Goal: Communication & Community: Share content

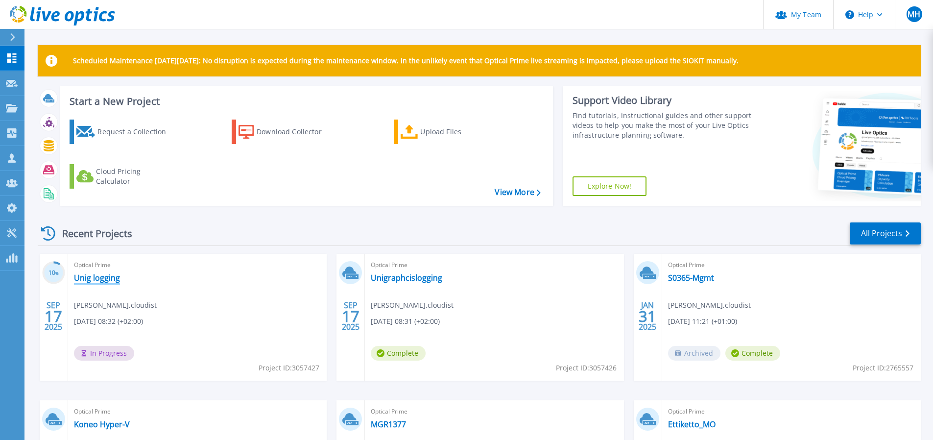
click at [103, 278] on link "Unig logging" at bounding box center [97, 278] width 46 height 10
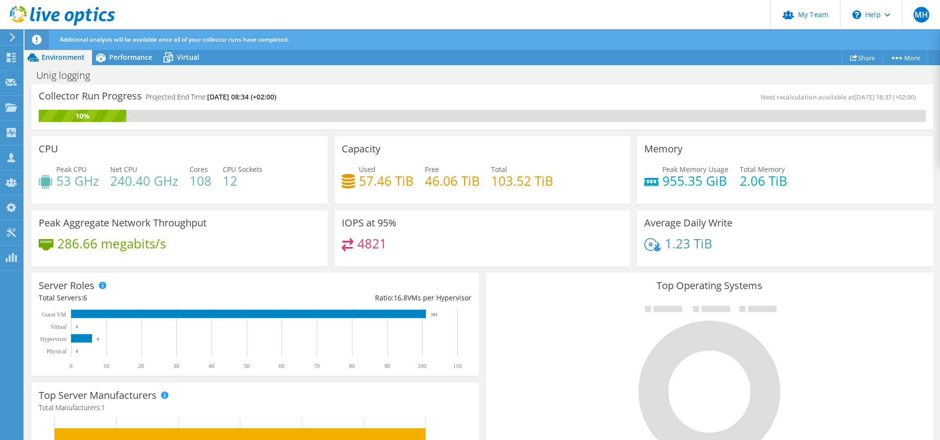
scroll to position [147, 0]
click at [863, 58] on link "Share" at bounding box center [862, 57] width 41 height 15
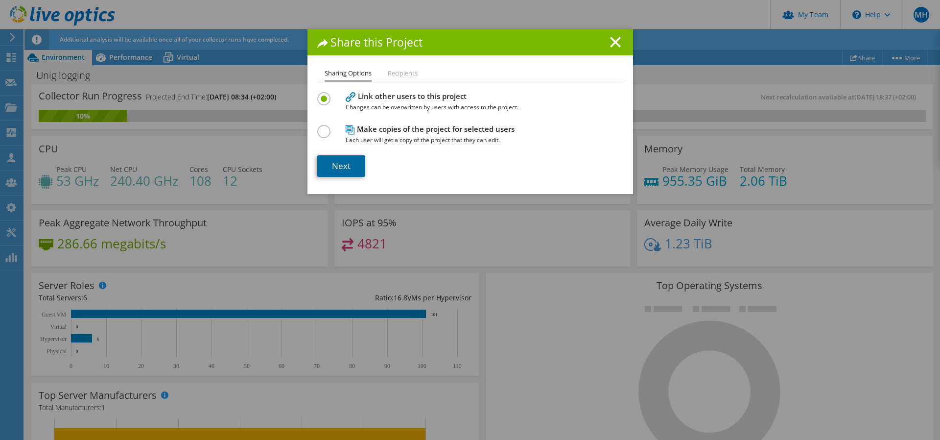
click at [345, 164] on link "Next" at bounding box center [341, 166] width 48 height 22
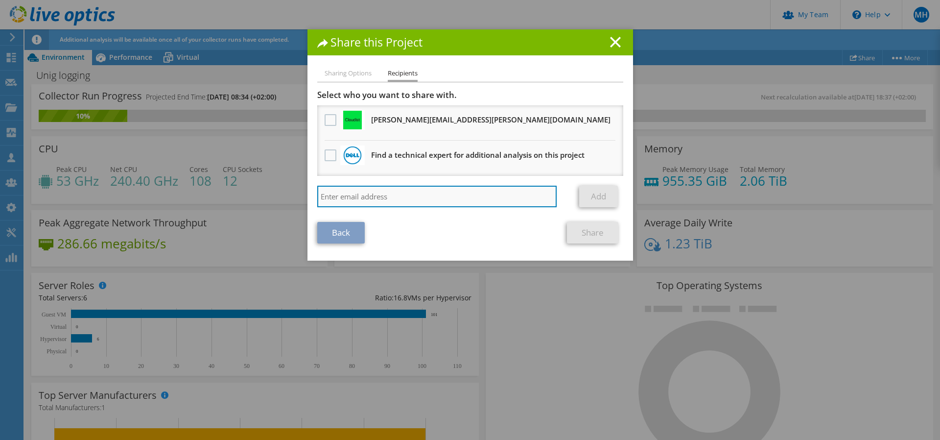
click at [377, 198] on input "search" at bounding box center [437, 197] width 240 height 22
type input "[EMAIL_ADDRESS][PERSON_NAME][DOMAIN_NAME]"
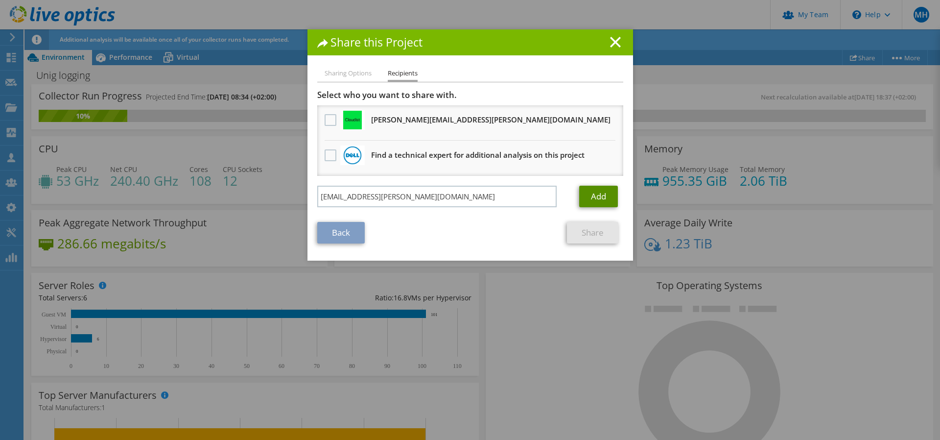
click at [596, 197] on link "Add" at bounding box center [598, 197] width 39 height 22
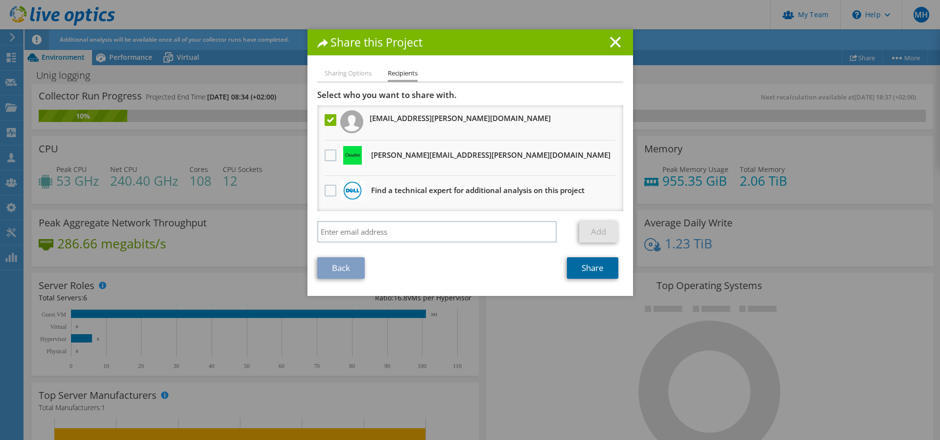
click at [592, 267] on link "Share" at bounding box center [592, 268] width 51 height 22
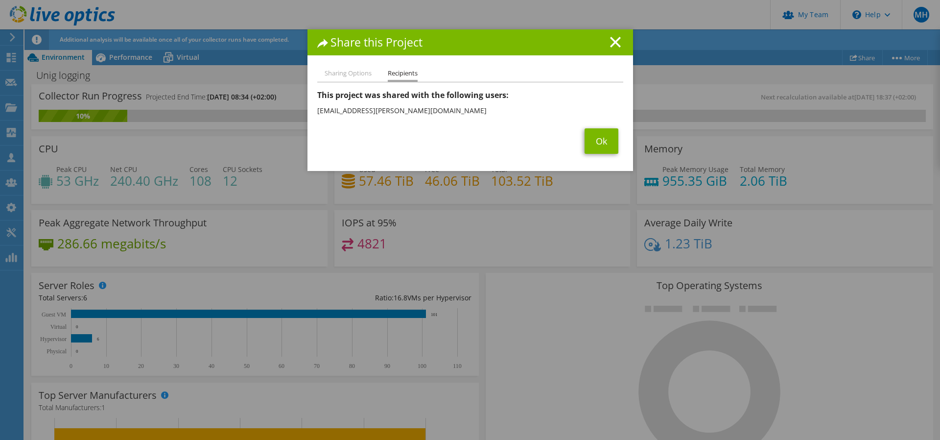
click at [594, 157] on div "Sharing Options Recipients Link other users to this project Changes can be over…" at bounding box center [471, 119] width 326 height 103
click at [595, 142] on link "Ok" at bounding box center [602, 140] width 34 height 25
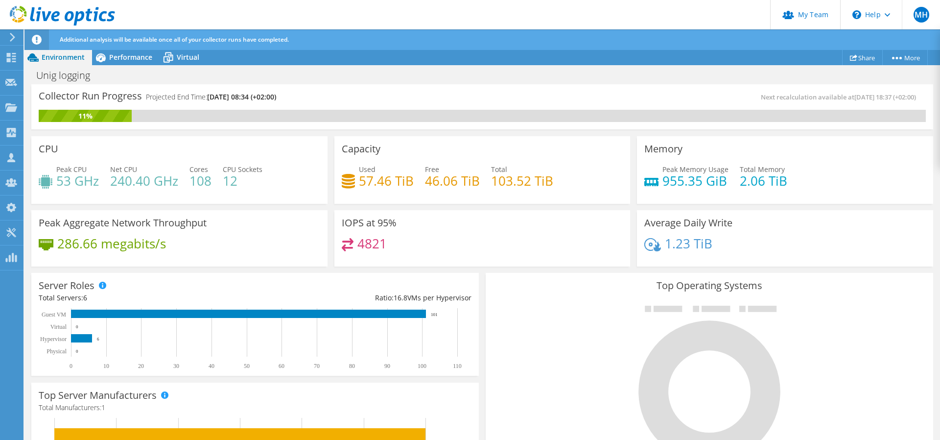
click at [134, 58] on span "Performance" at bounding box center [130, 56] width 43 height 9
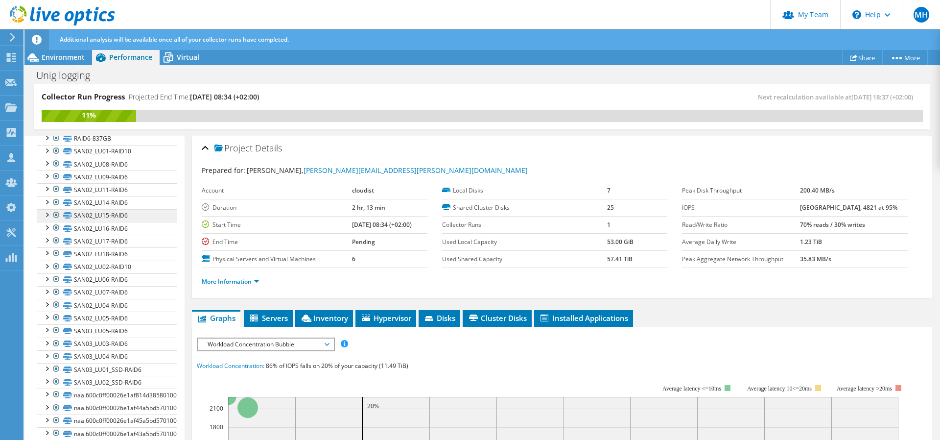
scroll to position [0, 0]
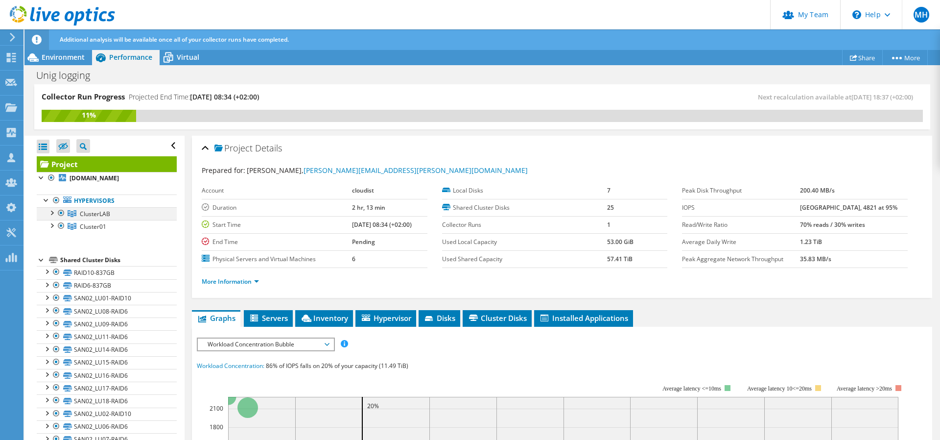
click at [52, 213] on div at bounding box center [52, 212] width 10 height 10
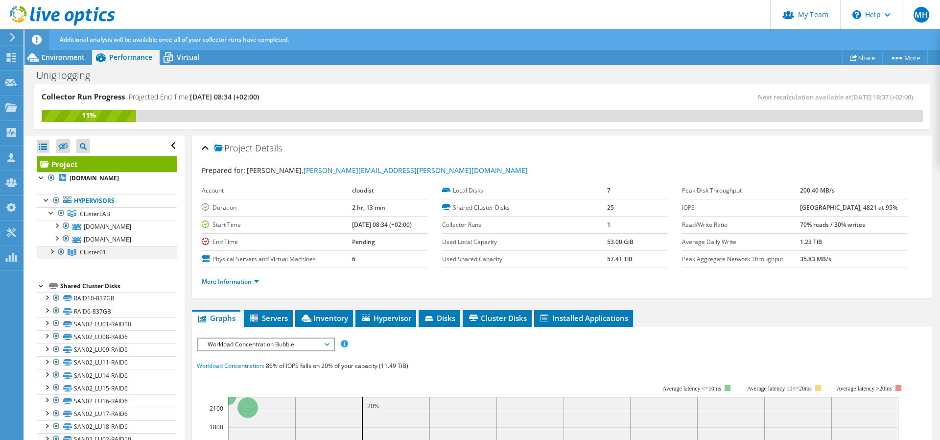
click at [48, 253] on div at bounding box center [52, 251] width 10 height 10
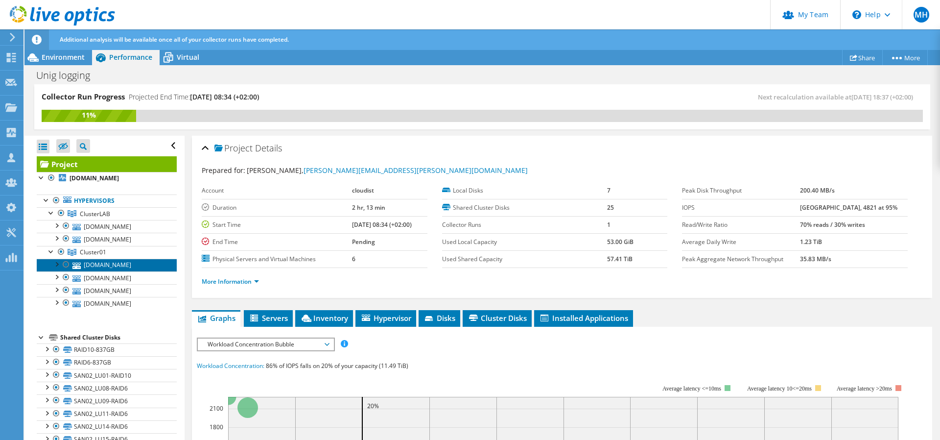
click at [126, 265] on link "[DOMAIN_NAME]" at bounding box center [107, 265] width 140 height 13
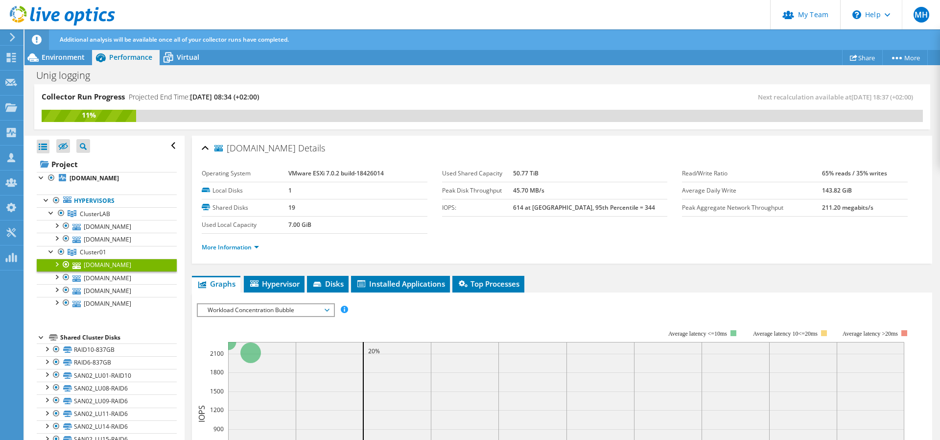
scroll to position [49, 0]
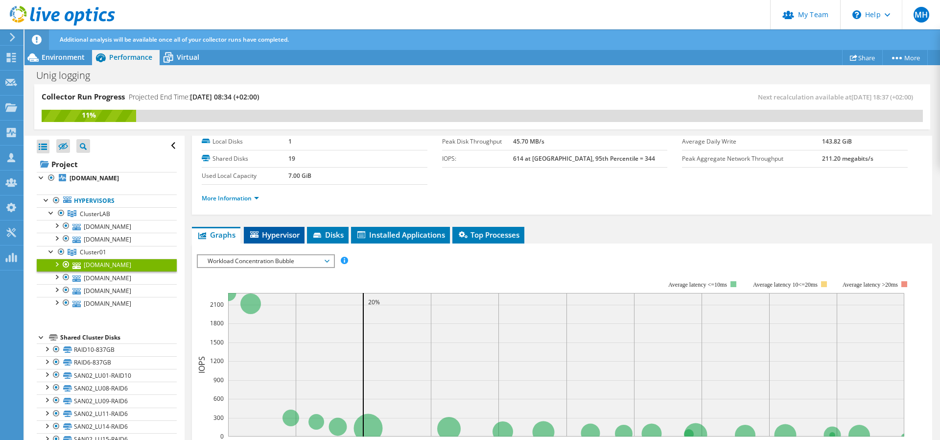
click at [278, 237] on span "Hypervisor" at bounding box center [274, 235] width 51 height 10
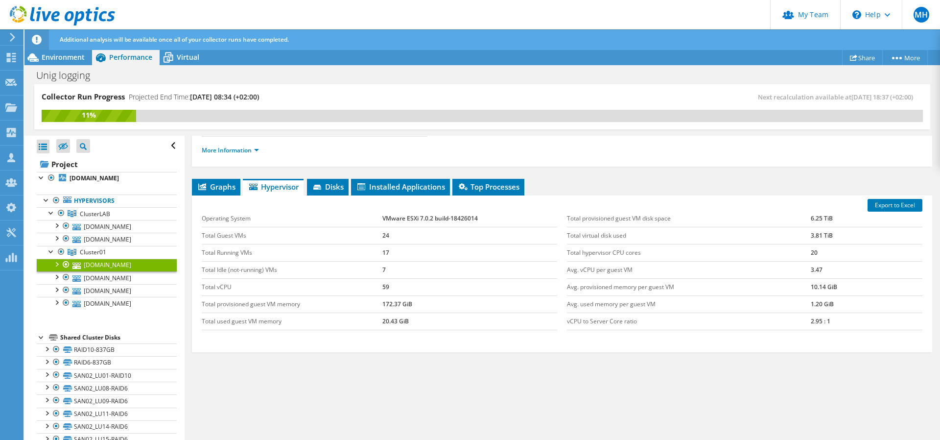
scroll to position [0, 0]
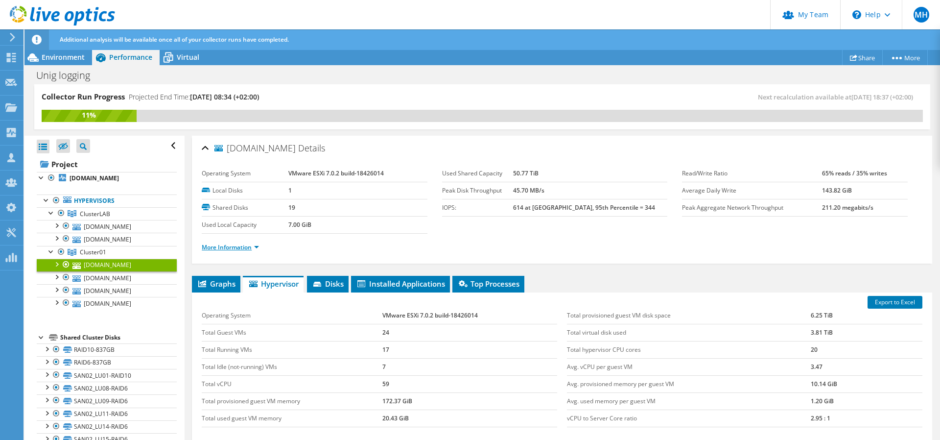
click at [234, 250] on link "More Information" at bounding box center [230, 247] width 57 height 8
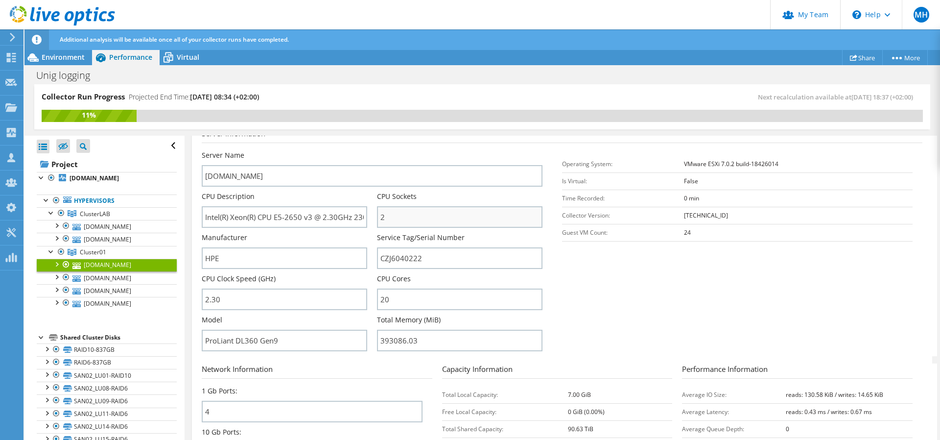
scroll to position [147, 0]
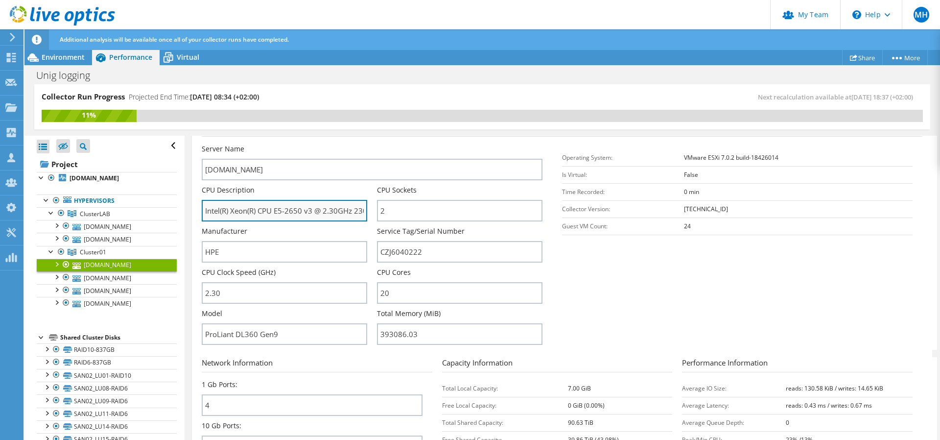
drag, startPoint x: 312, startPoint y: 210, endPoint x: 203, endPoint y: 207, distance: 109.8
click at [203, 207] on input "Intel(R) Xeon(R) CPU E5-2650 v3 @ 2.30GHz 230 GHz" at bounding box center [285, 211] width 166 height 22
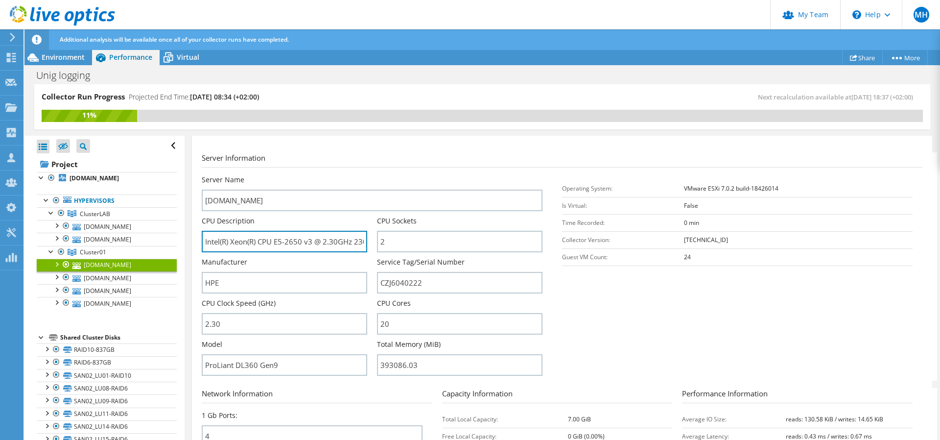
scroll to position [100, 0]
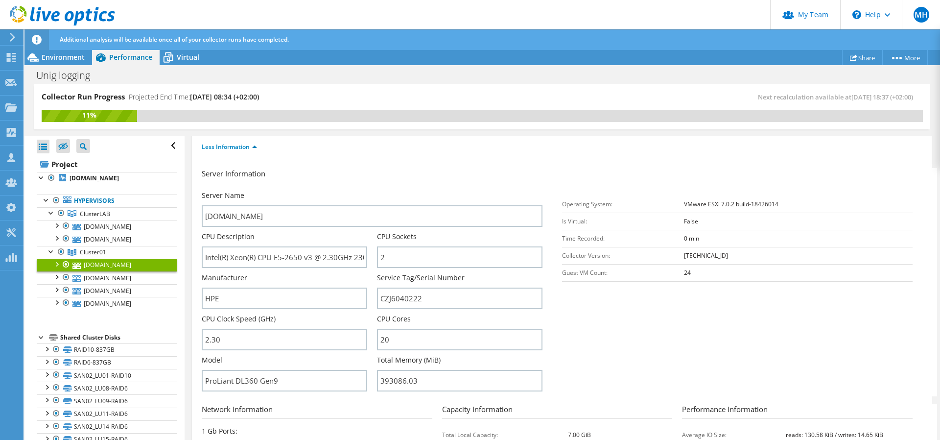
click at [631, 320] on section "Server Information Server Name [DOMAIN_NAME] CPU Description Intel(R) Xeon(R) C…" at bounding box center [565, 282] width 726 height 228
click at [71, 56] on span "Environment" at bounding box center [63, 56] width 43 height 9
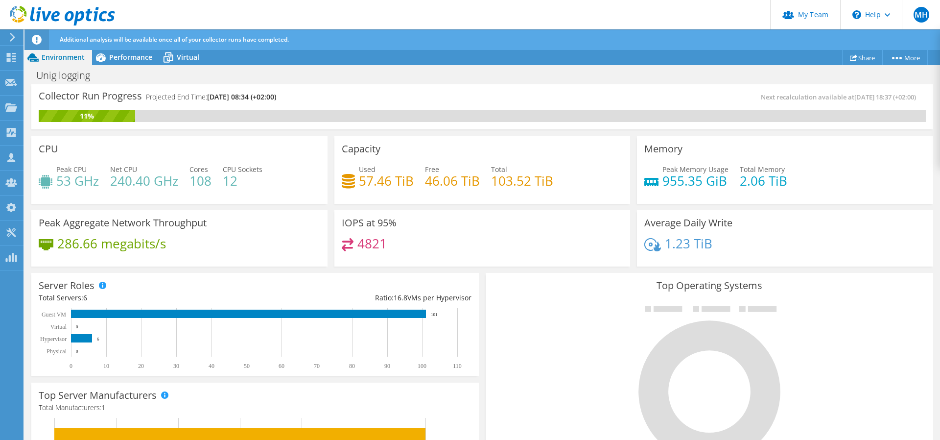
click at [312, 79] on div "Unig logging Print" at bounding box center [482, 75] width 916 height 18
